Goal: Check status: Check status

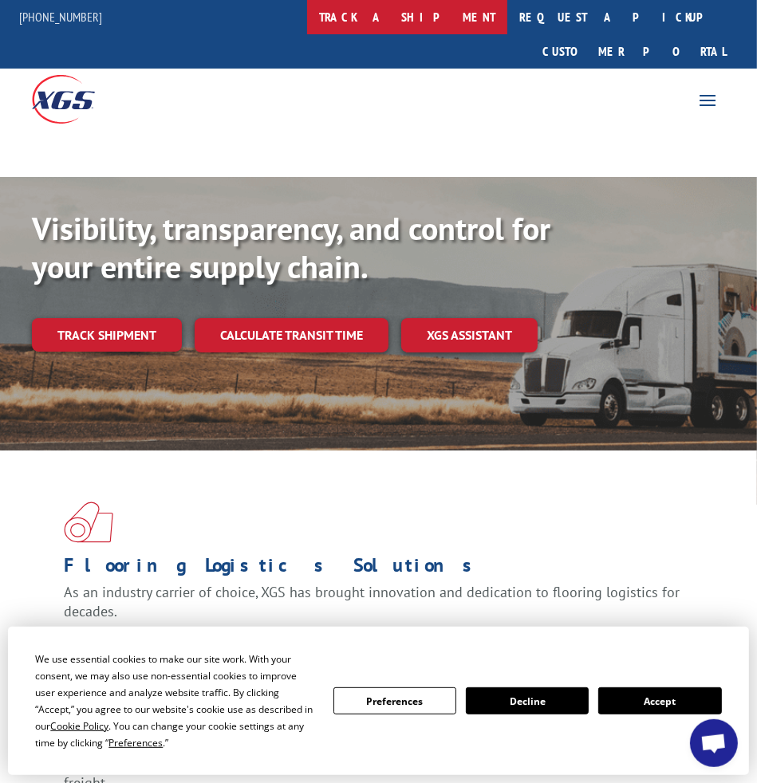
click at [409, 20] on link "track a shipment" at bounding box center [407, 17] width 200 height 34
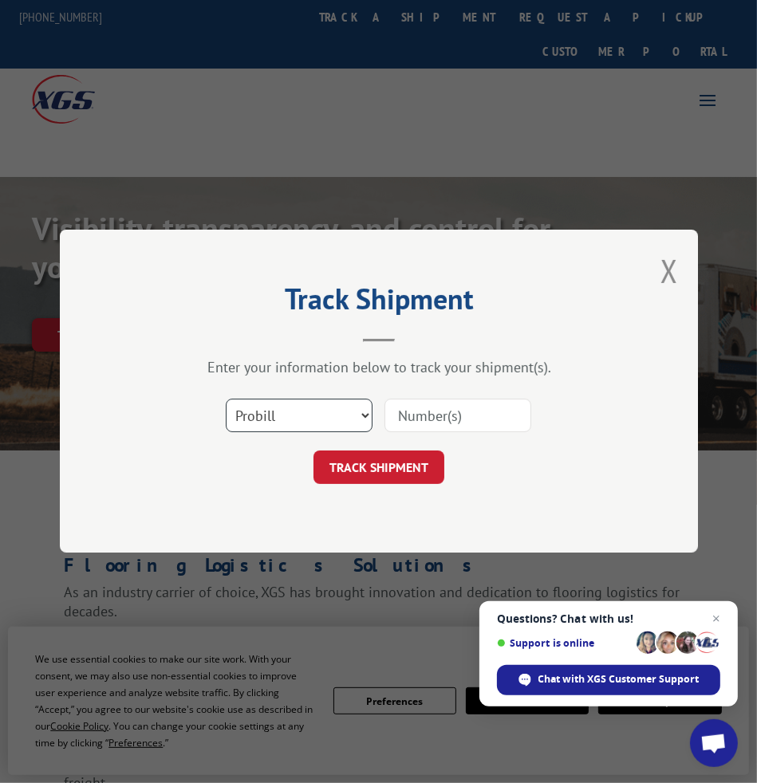
click at [290, 408] on select "Select category... Probill BOL PO" at bounding box center [299, 417] width 147 height 34
select select "bol"
click at [226, 400] on select "Select category... Probill BOL PO" at bounding box center [299, 417] width 147 height 34
click at [428, 421] on input at bounding box center [458, 417] width 147 height 34
paste input "5639631"
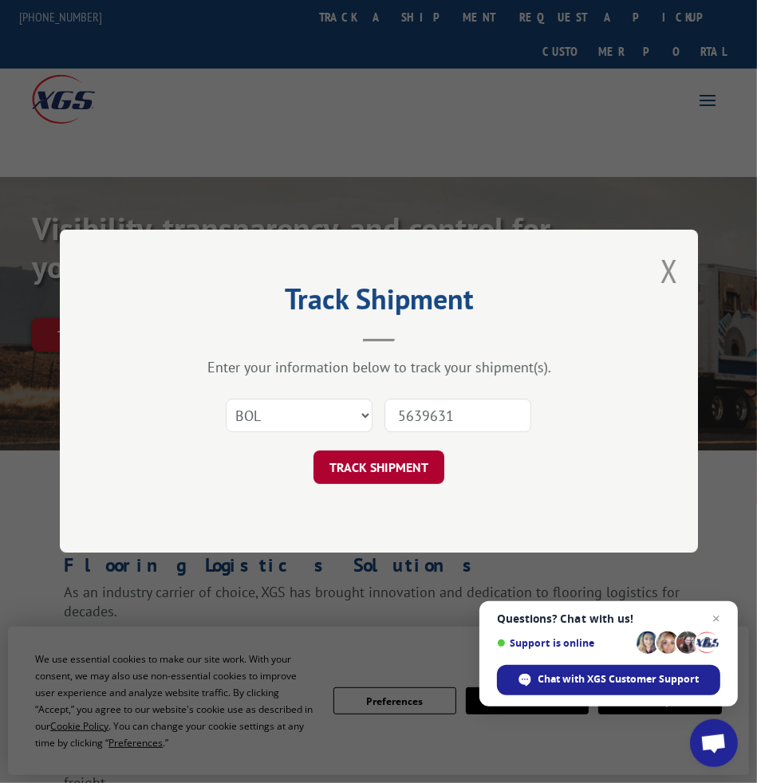
type input "5639631"
click at [371, 473] on button "TRACK SHIPMENT" at bounding box center [379, 469] width 131 height 34
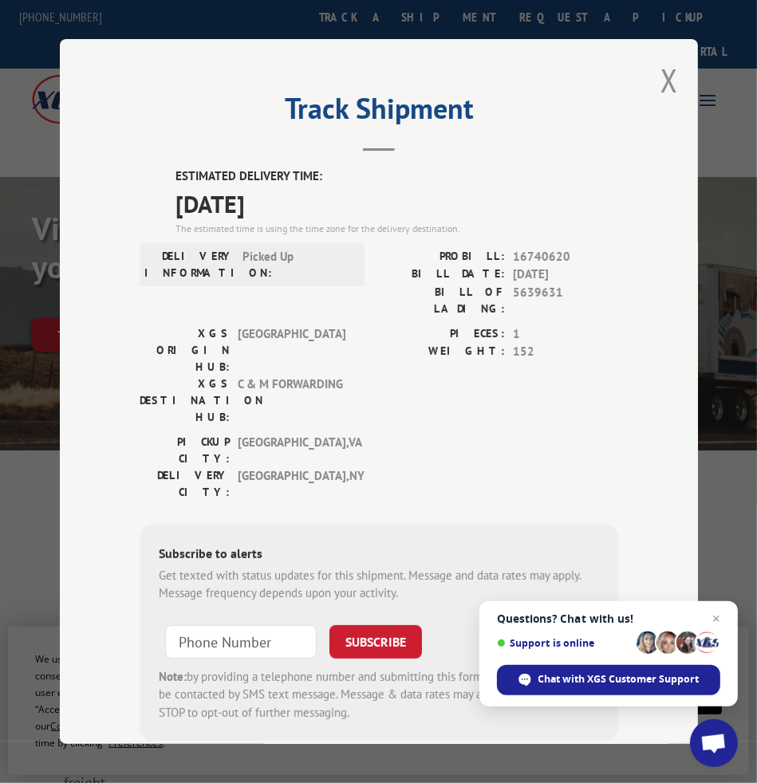
drag, startPoint x: 324, startPoint y: 101, endPoint x: 278, endPoint y: 35, distance: 79.7
click at [324, 101] on h2 "Track Shipment" at bounding box center [379, 112] width 479 height 30
